Goal: Communication & Community: Answer question/provide support

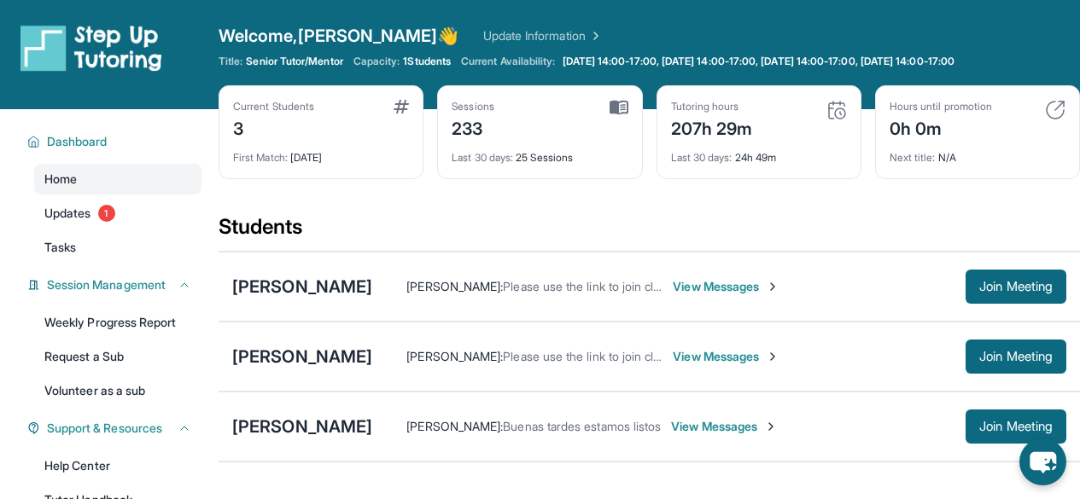
scroll to position [130, 0]
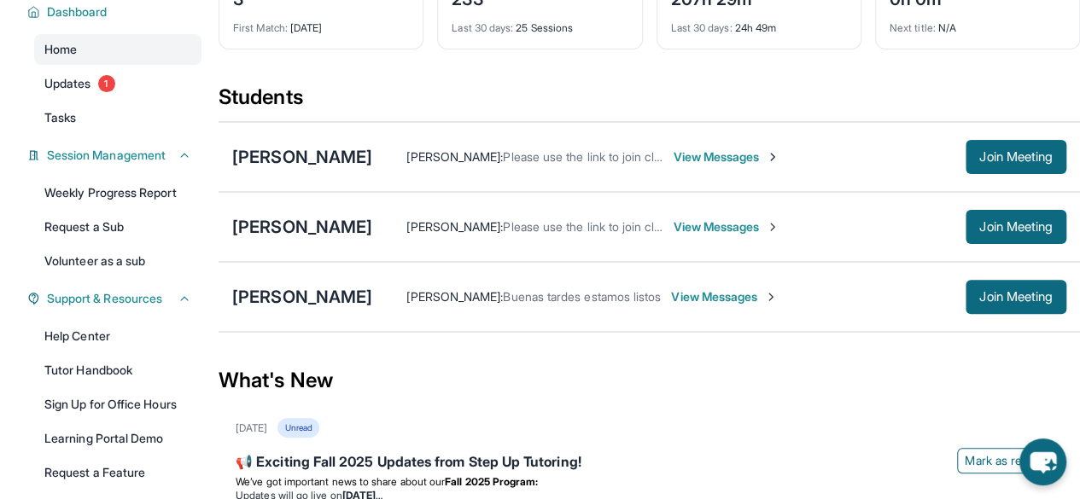
click at [703, 219] on span "View Messages" at bounding box center [725, 226] width 107 height 17
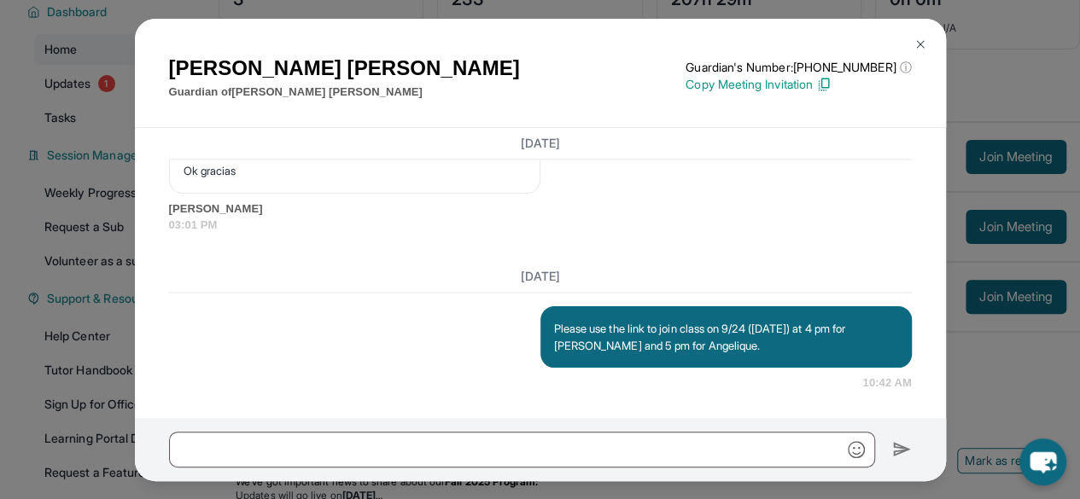
scroll to position [207, 0]
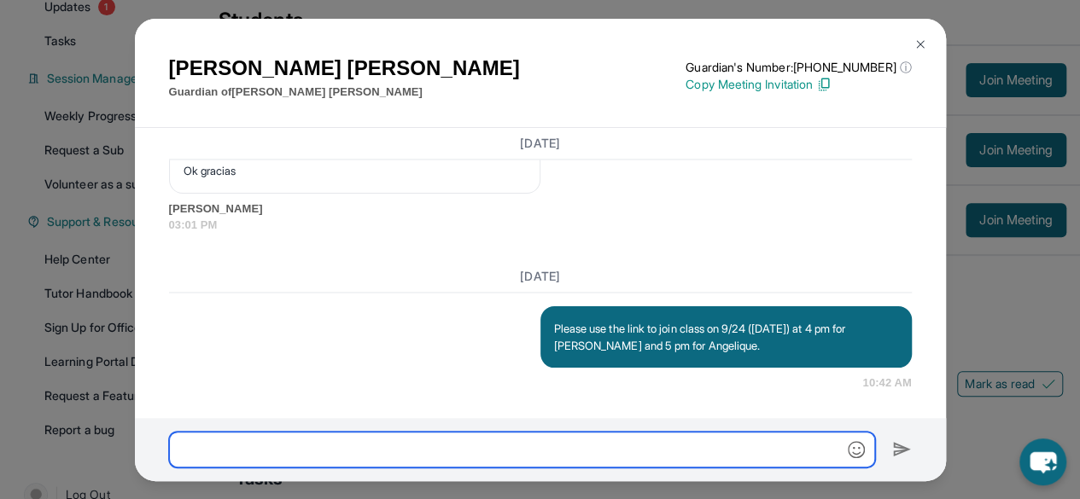
click at [363, 445] on input "text" at bounding box center [522, 450] width 706 height 36
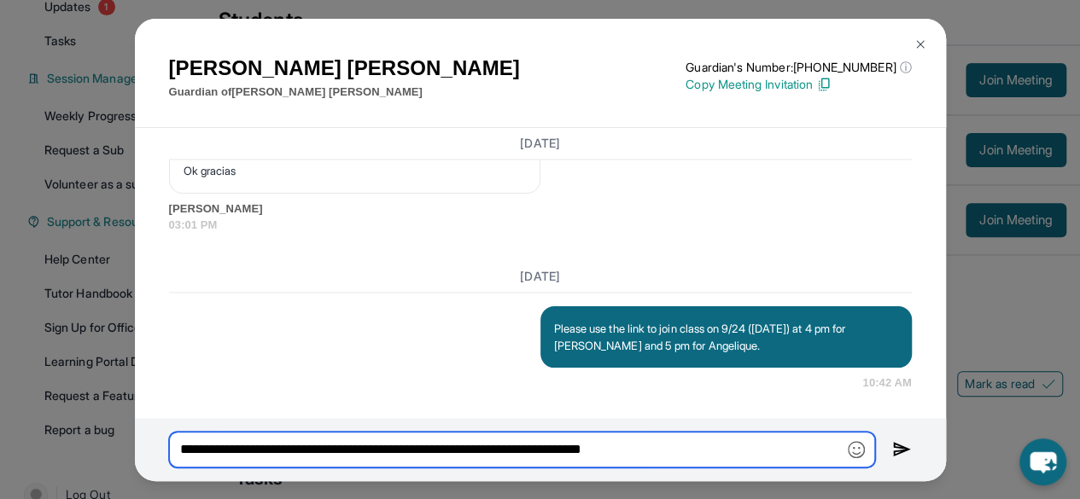
click at [727, 457] on input "**********" at bounding box center [522, 450] width 706 height 36
type input "**********"
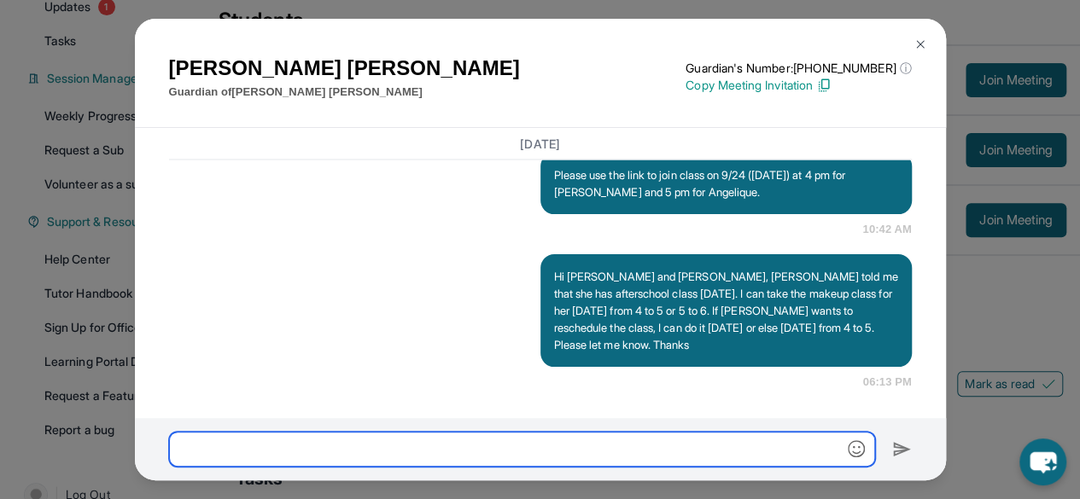
scroll to position [54158, 0]
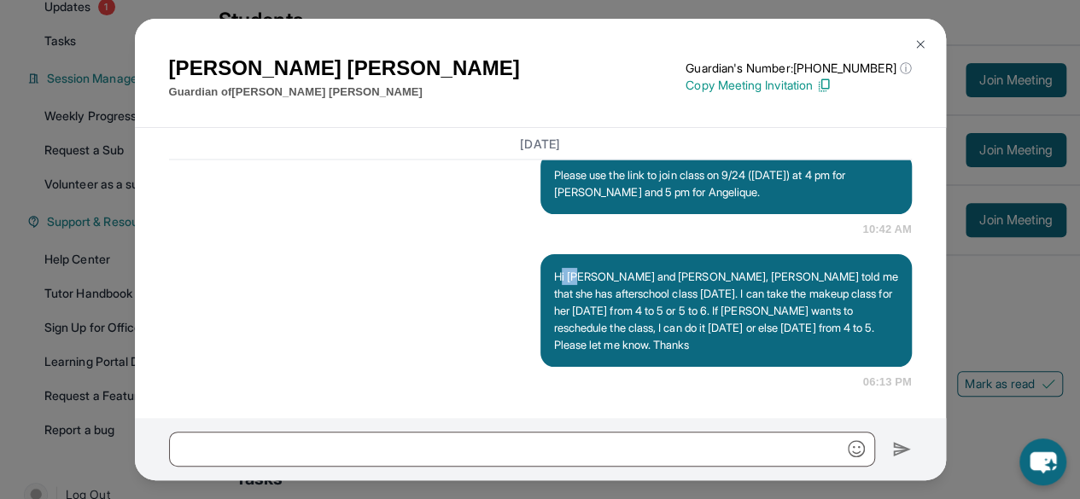
drag, startPoint x: 551, startPoint y: 257, endPoint x: 573, endPoint y: 269, distance: 25.2
click at [573, 269] on p "Hi [PERSON_NAME] and [PERSON_NAME], [PERSON_NAME] told me that she has aftersch…" at bounding box center [726, 310] width 344 height 85
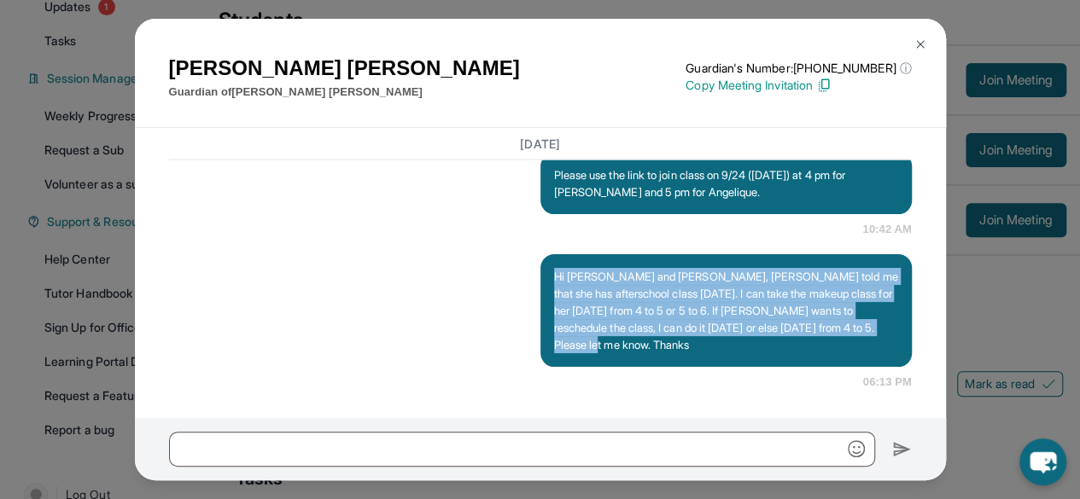
drag, startPoint x: 550, startPoint y: 260, endPoint x: 652, endPoint y: 335, distance: 126.3
click at [652, 335] on p "Hi [PERSON_NAME] and [PERSON_NAME], [PERSON_NAME] told me that she has aftersch…" at bounding box center [726, 310] width 344 height 85
copy p "Hi [PERSON_NAME] and [PERSON_NAME], [PERSON_NAME] told me that she has aftersch…"
click at [913, 50] on img at bounding box center [920, 45] width 14 height 14
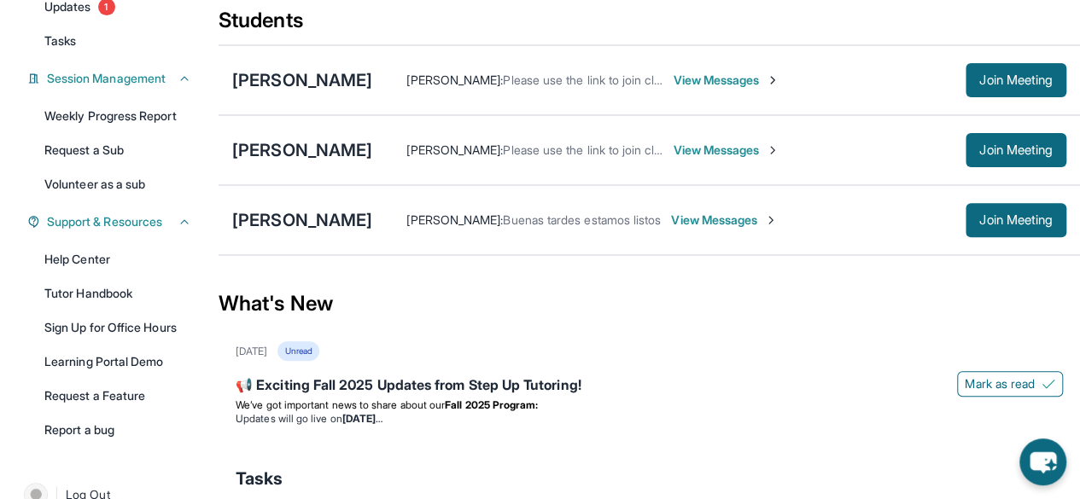
click at [719, 150] on span "View Messages" at bounding box center [725, 150] width 107 height 17
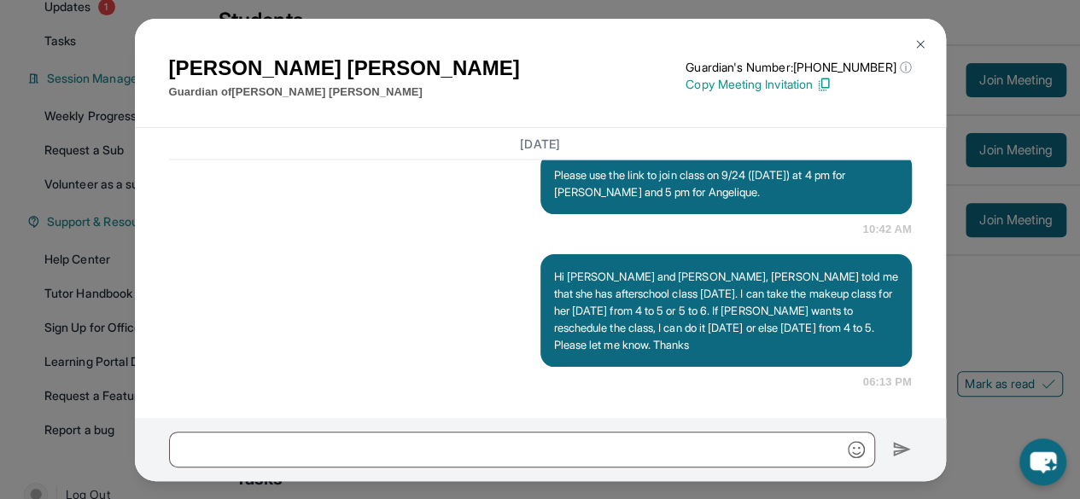
click at [922, 45] on img at bounding box center [920, 45] width 14 height 14
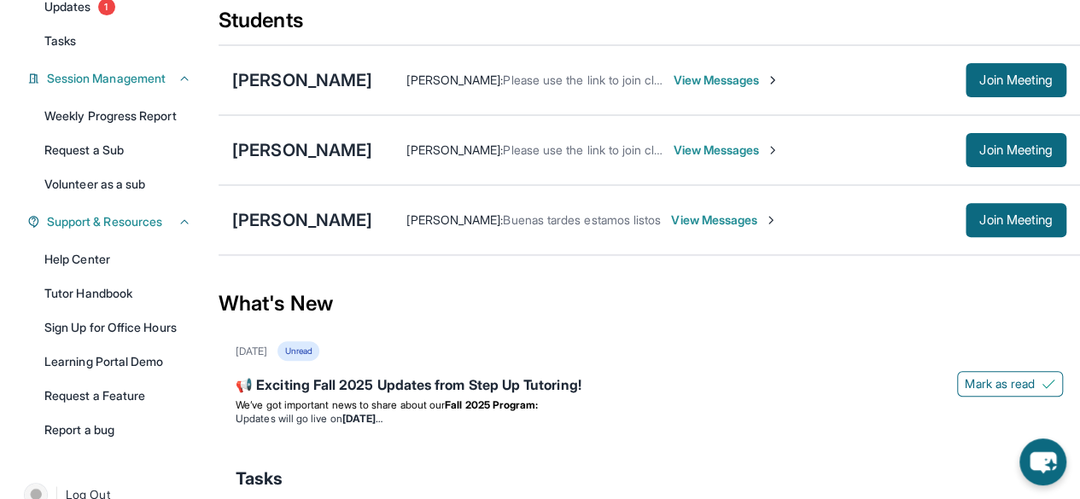
click at [730, 81] on span "View Messages" at bounding box center [725, 80] width 107 height 17
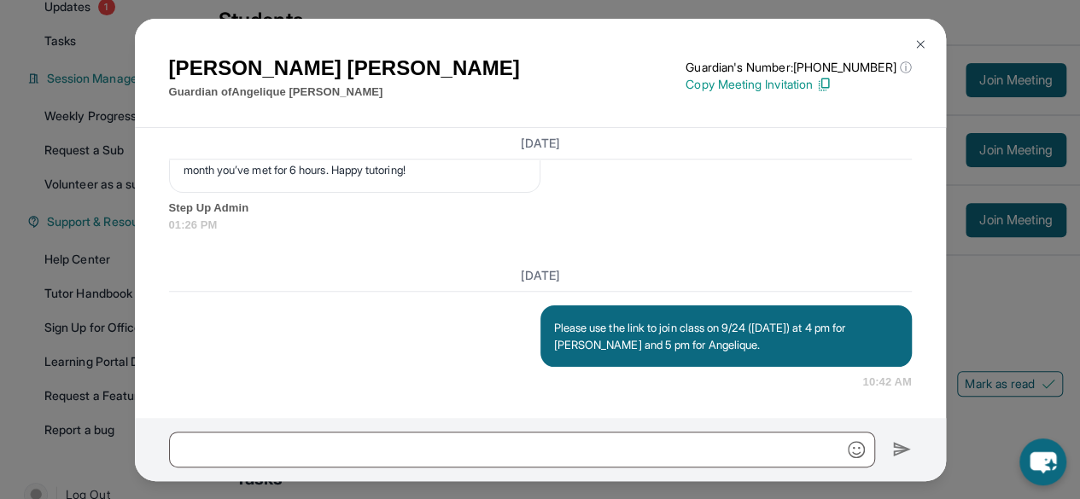
scroll to position [37006, 0]
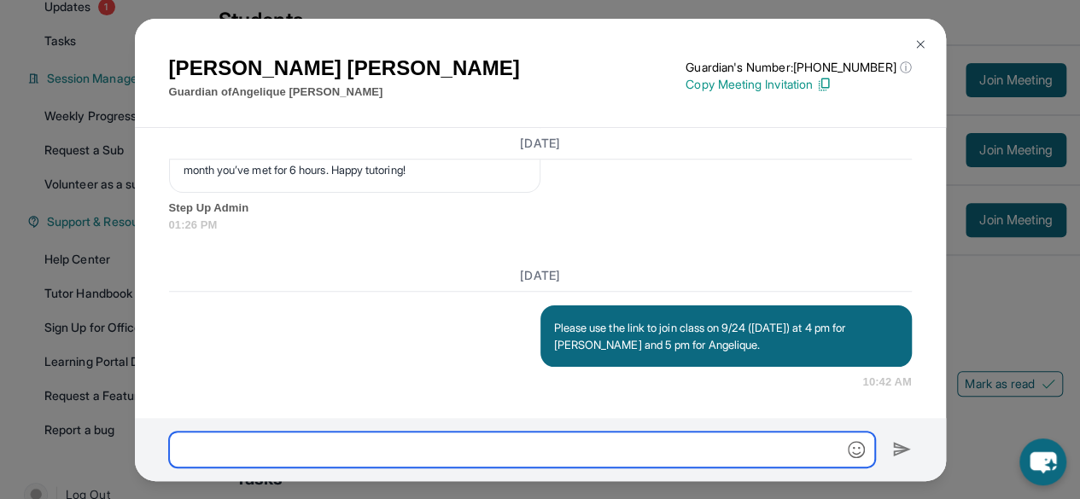
click at [398, 449] on input "text" at bounding box center [522, 450] width 706 height 36
paste input "**********"
type input "**********"
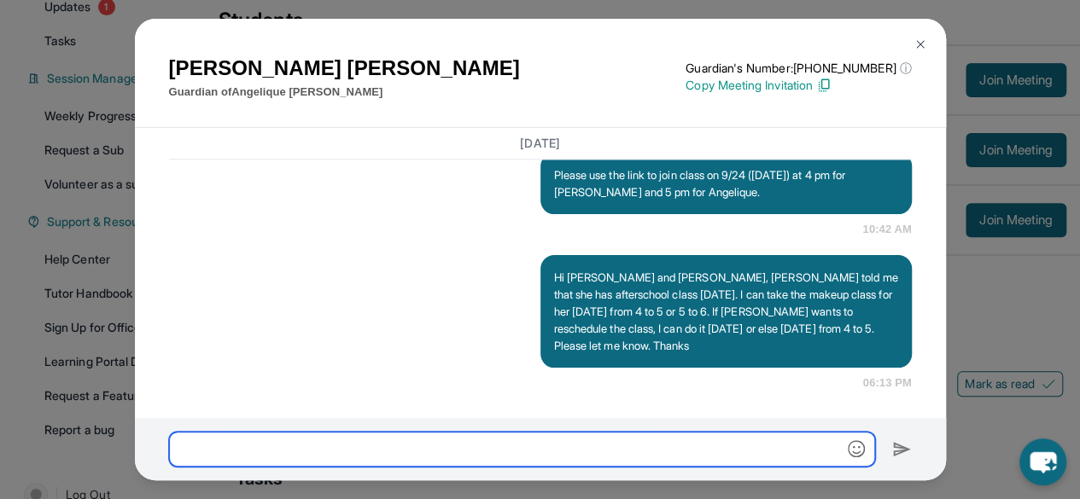
scroll to position [37160, 0]
